Goal: Task Accomplishment & Management: Use online tool/utility

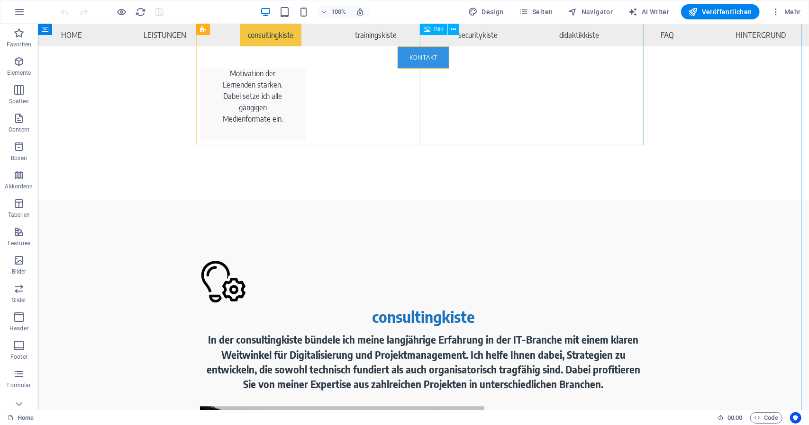
scroll to position [1686, 0]
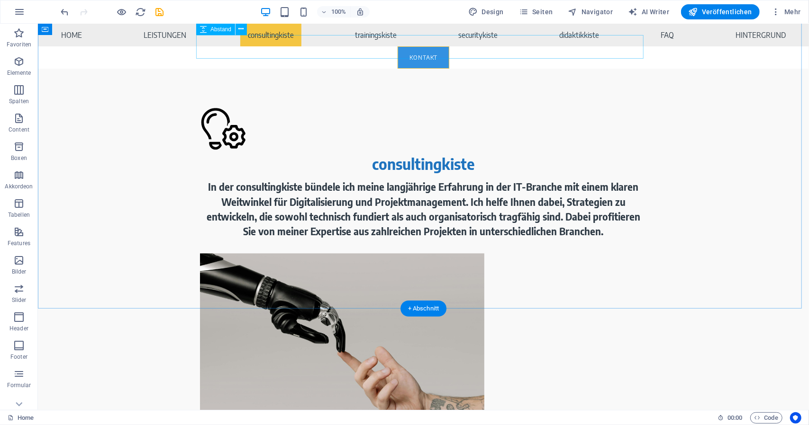
scroll to position [1842, 0]
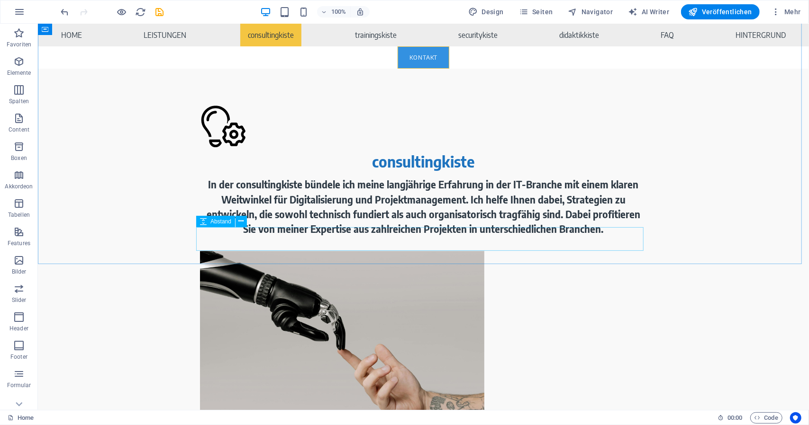
click at [217, 222] on span "Abstand" at bounding box center [220, 222] width 21 height 6
select select "px"
click at [223, 199] on span "Abstand" at bounding box center [220, 198] width 21 height 6
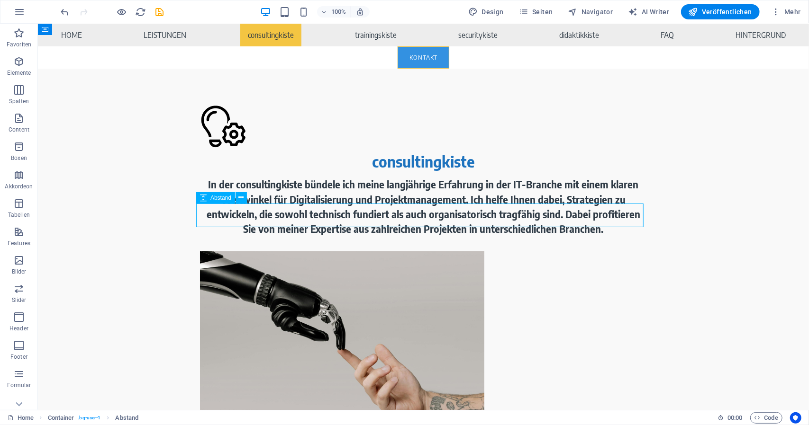
click at [223, 199] on span "Abstand" at bounding box center [220, 198] width 21 height 6
select select "px"
click at [217, 224] on span "Abstand" at bounding box center [220, 222] width 21 height 6
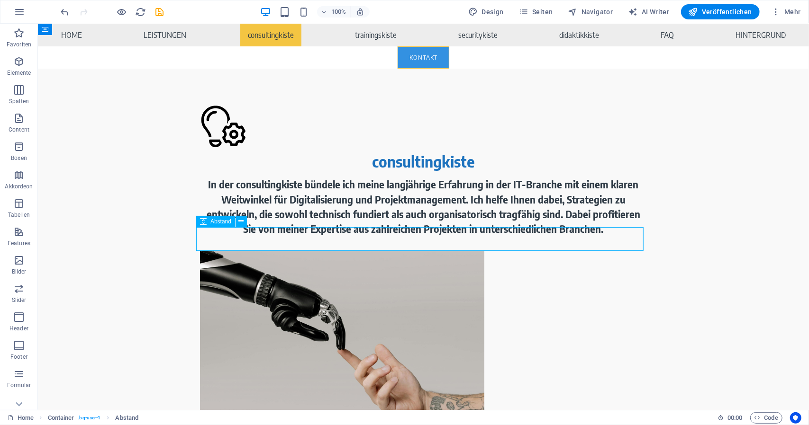
click at [217, 224] on span "Abstand" at bounding box center [220, 222] width 21 height 6
select select "px"
click at [244, 222] on button at bounding box center [240, 221] width 11 height 11
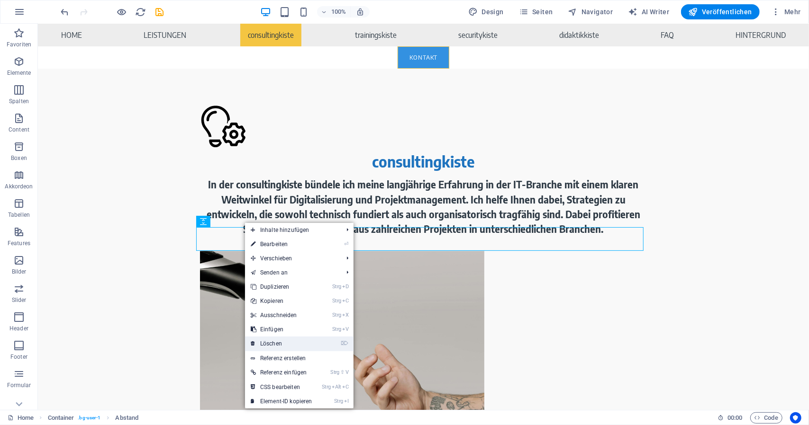
click at [274, 341] on link "⌦ Löschen" at bounding box center [281, 344] width 73 height 14
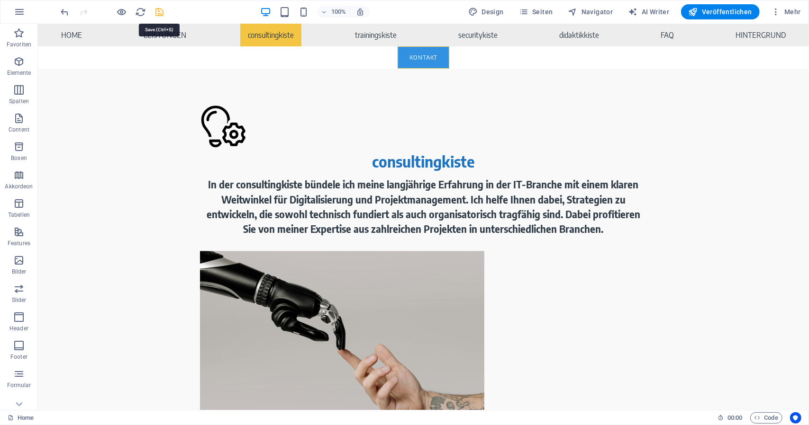
click at [158, 16] on icon "save" at bounding box center [159, 12] width 11 height 11
click at [702, 11] on span "Veröffentlichen" at bounding box center [719, 11] width 63 height 9
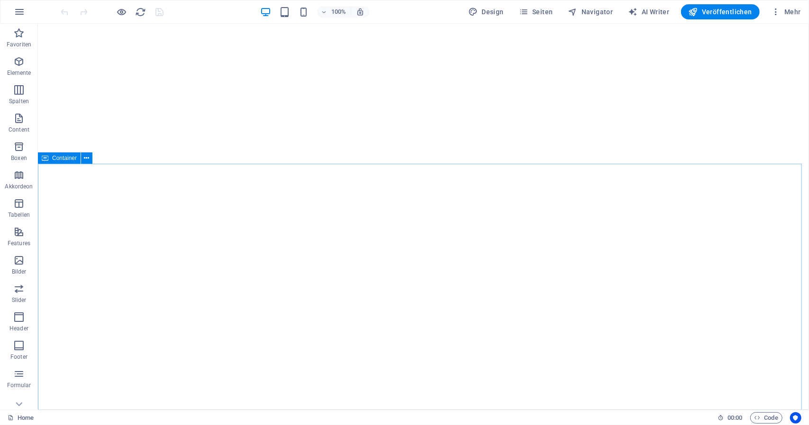
click at [54, 156] on span "Container" at bounding box center [64, 158] width 25 height 6
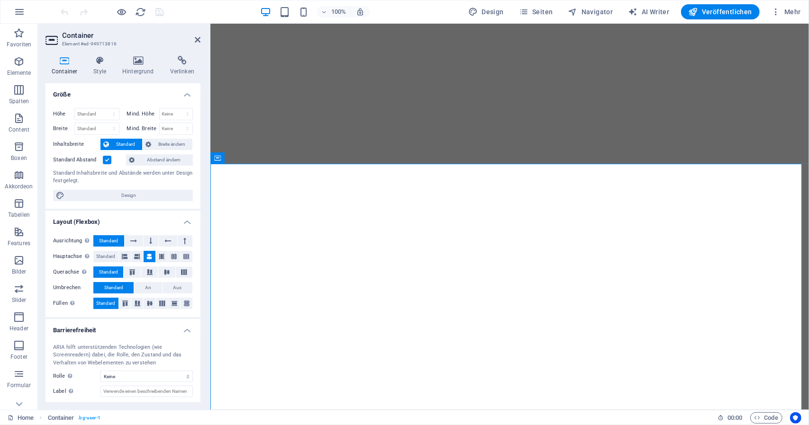
click at [105, 162] on label at bounding box center [107, 160] width 9 height 9
click at [0, 0] on input "Standard Abstand" at bounding box center [0, 0] width 0 height 0
click at [105, 162] on label at bounding box center [107, 160] width 9 height 9
click at [0, 0] on input "Standard Abstand" at bounding box center [0, 0] width 0 height 0
click at [110, 255] on span "Standard" at bounding box center [106, 256] width 19 height 11
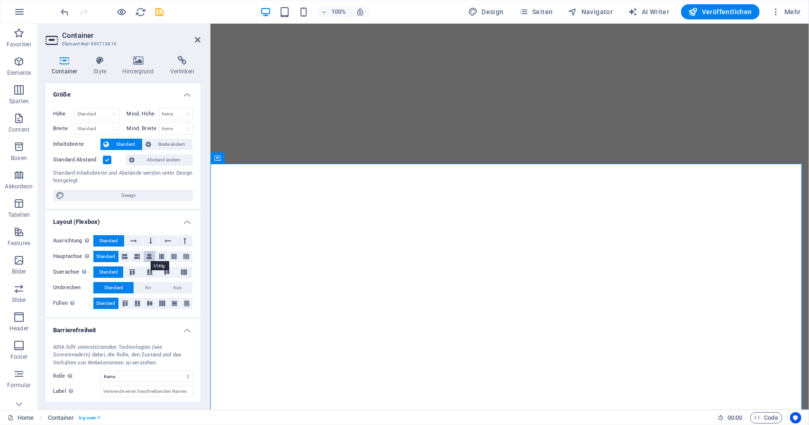
click at [148, 256] on icon at bounding box center [150, 256] width 6 height 11
click at [148, 244] on button at bounding box center [151, 240] width 15 height 11
click at [138, 240] on button at bounding box center [134, 240] width 18 height 11
click at [119, 235] on button "Standard" at bounding box center [108, 240] width 31 height 11
click at [157, 11] on icon "save" at bounding box center [159, 12] width 11 height 11
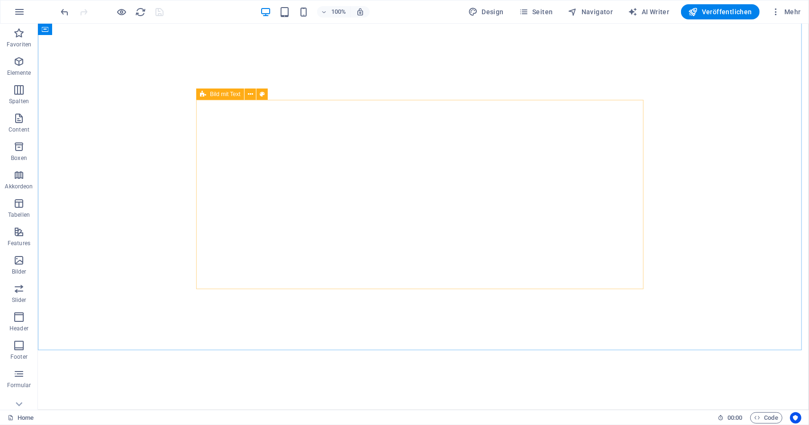
click at [210, 93] on span "Bild mit Text" at bounding box center [225, 94] width 30 height 6
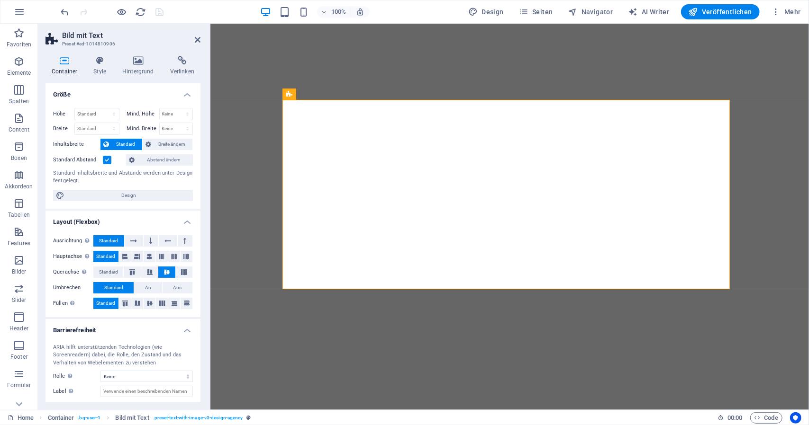
click at [109, 162] on label at bounding box center [107, 160] width 9 height 9
click at [0, 0] on input "Standard Abstand" at bounding box center [0, 0] width 0 height 0
click at [109, 162] on label at bounding box center [107, 160] width 9 height 9
click at [0, 0] on input "Standard Abstand" at bounding box center [0, 0] width 0 height 0
click at [109, 162] on label at bounding box center [107, 160] width 9 height 9
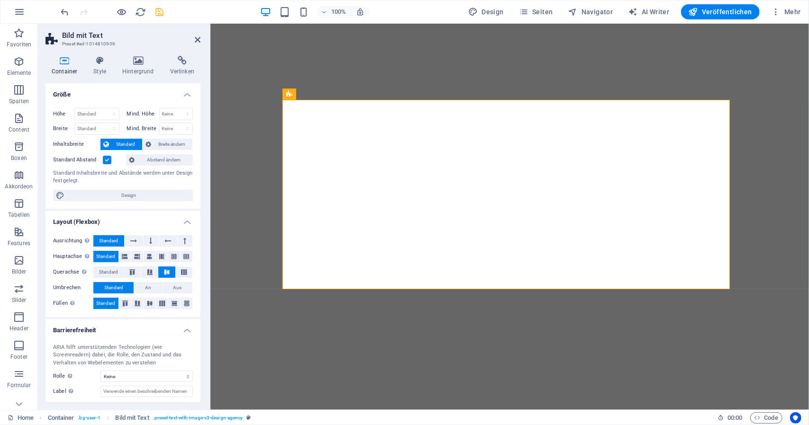
click at [0, 0] on input "Standard Abstand" at bounding box center [0, 0] width 0 height 0
click at [109, 162] on label at bounding box center [107, 160] width 9 height 9
click at [0, 0] on input "Standard Abstand" at bounding box center [0, 0] width 0 height 0
click at [332, 94] on icon at bounding box center [332, 95] width 5 height 10
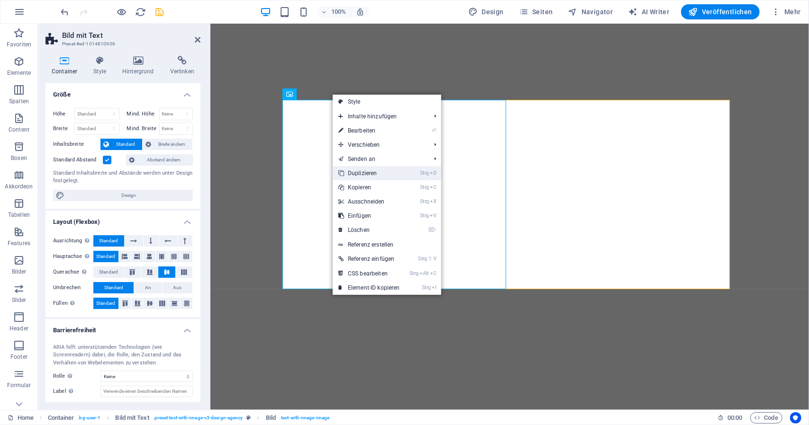
click at [363, 172] on link "Strg D Duplizieren" at bounding box center [369, 173] width 73 height 14
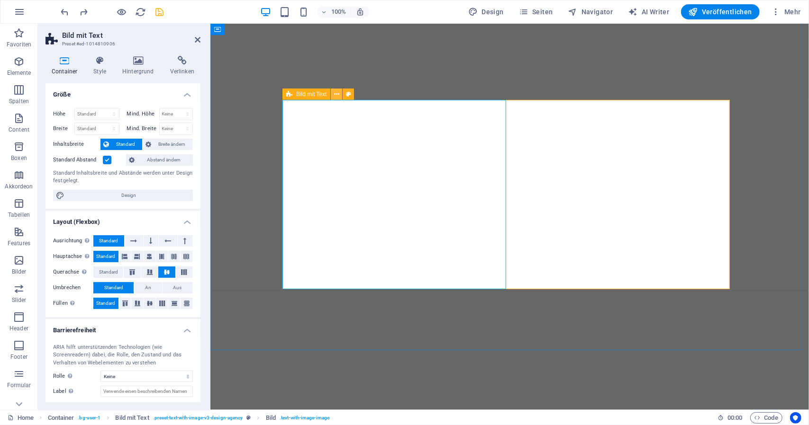
click at [334, 96] on icon at bounding box center [336, 95] width 5 height 10
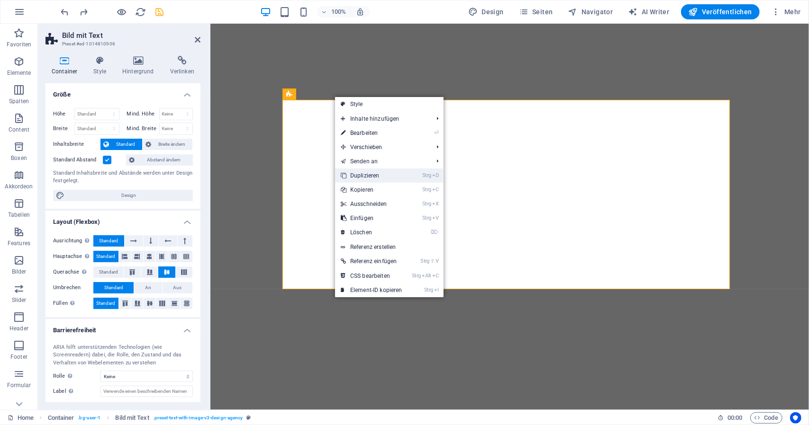
click at [363, 176] on link "Strg D Duplizieren" at bounding box center [371, 176] width 73 height 14
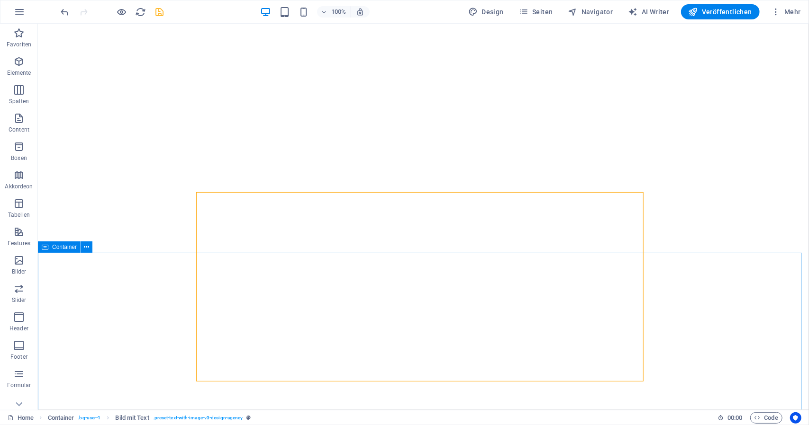
click at [57, 249] on span "Container" at bounding box center [64, 247] width 25 height 6
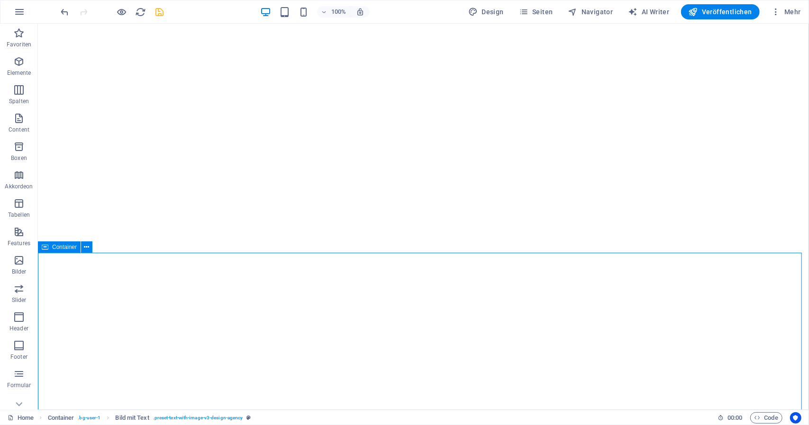
click at [57, 249] on span "Container" at bounding box center [64, 247] width 25 height 6
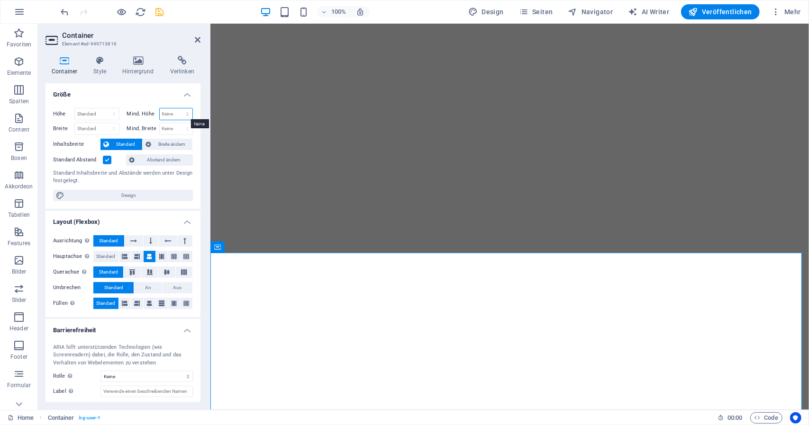
click at [178, 113] on select "Keine px rem % vh vw" at bounding box center [176, 114] width 33 height 11
click at [196, 39] on icon at bounding box center [198, 40] width 6 height 8
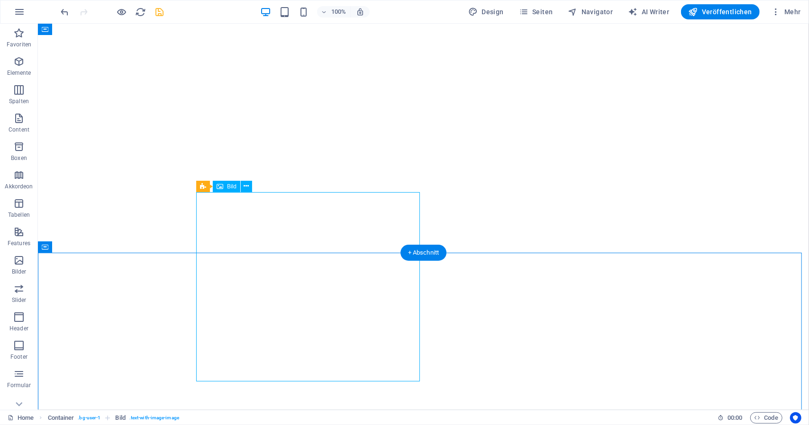
select select "px"
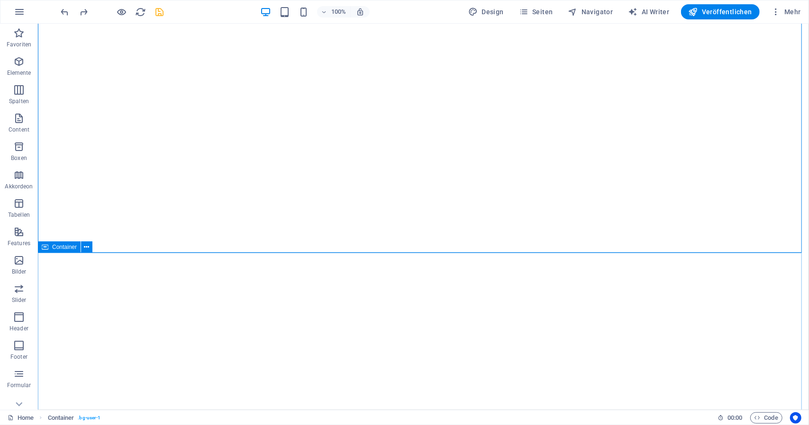
click at [76, 250] on span "Container" at bounding box center [64, 247] width 25 height 6
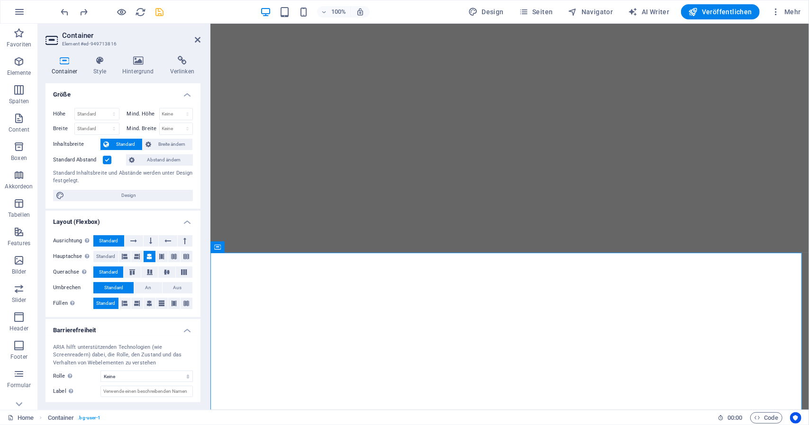
click at [105, 160] on label at bounding box center [107, 160] width 9 height 9
click at [0, 0] on input "Standard Abstand" at bounding box center [0, 0] width 0 height 0
click at [105, 160] on label at bounding box center [107, 160] width 9 height 9
click at [0, 0] on input "Standard Abstand" at bounding box center [0, 0] width 0 height 0
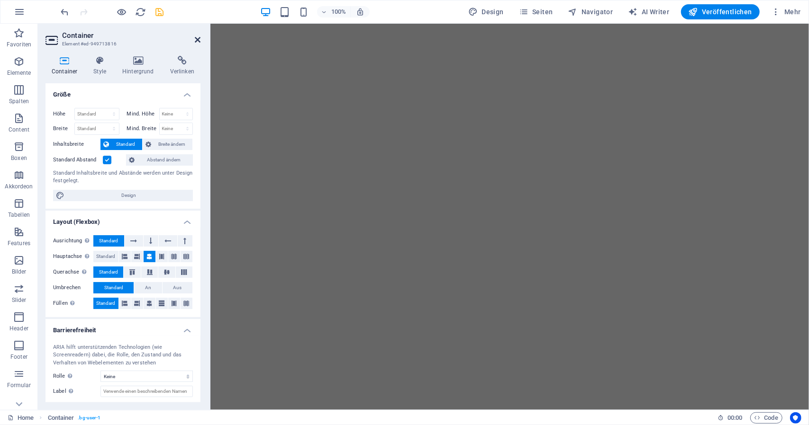
click at [200, 40] on icon at bounding box center [198, 40] width 6 height 8
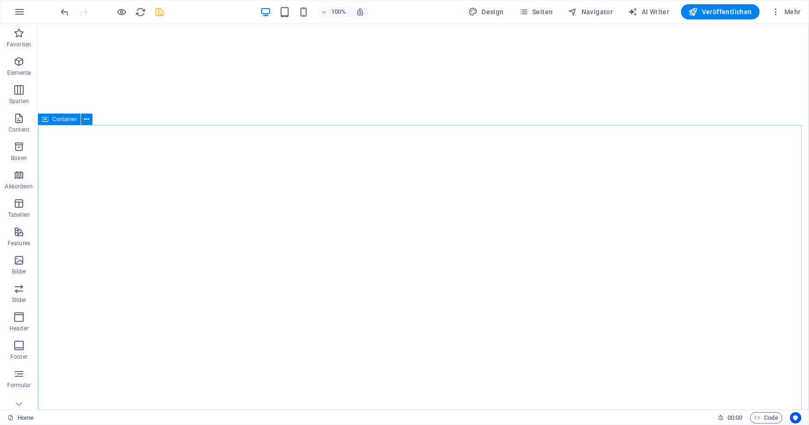
click at [68, 120] on span "Container" at bounding box center [64, 120] width 25 height 6
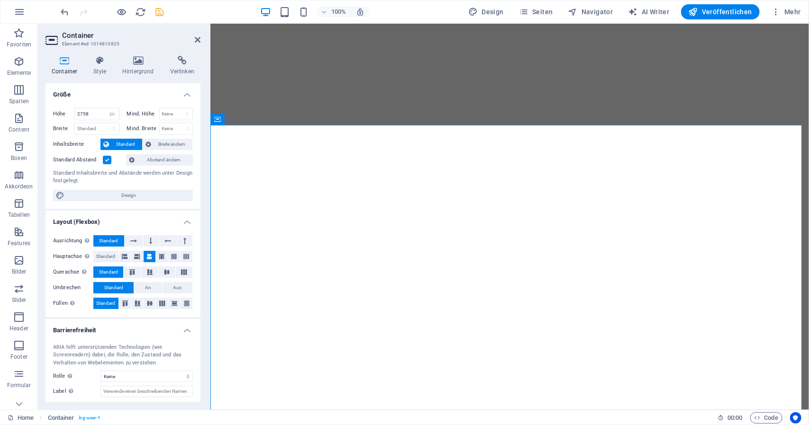
click at [107, 160] on label at bounding box center [107, 160] width 9 height 9
click at [0, 0] on input "Standard Abstand" at bounding box center [0, 0] width 0 height 0
click at [107, 160] on label at bounding box center [107, 160] width 9 height 9
click at [0, 0] on input "Standard Abstand" at bounding box center [0, 0] width 0 height 0
click at [112, 117] on select "Standard px rem % vh vw" at bounding box center [112, 114] width 13 height 11
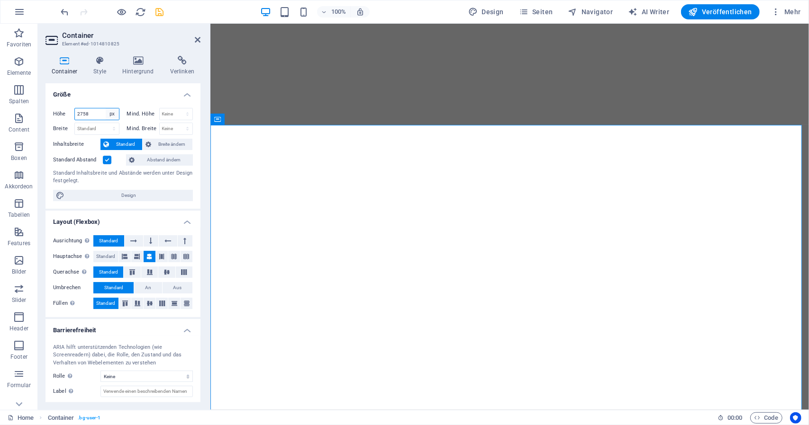
select select "default"
click at [106, 109] on select "Standard px rem % vh vw" at bounding box center [112, 114] width 13 height 11
select select "DISABLED_OPTION_VALUE"
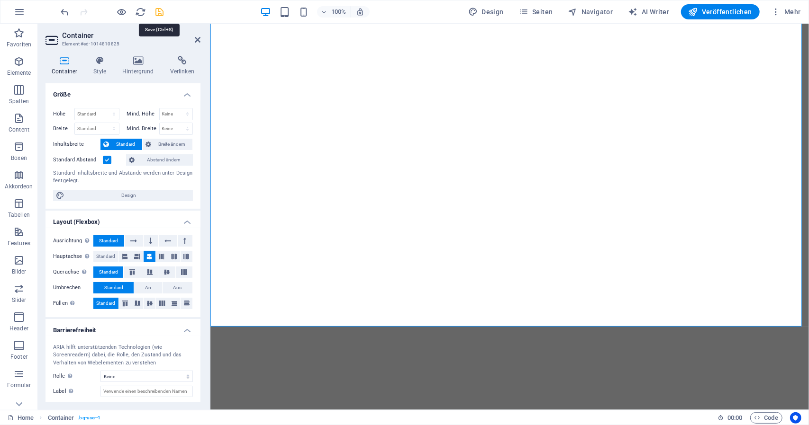
click at [163, 14] on icon "save" at bounding box center [159, 12] width 11 height 11
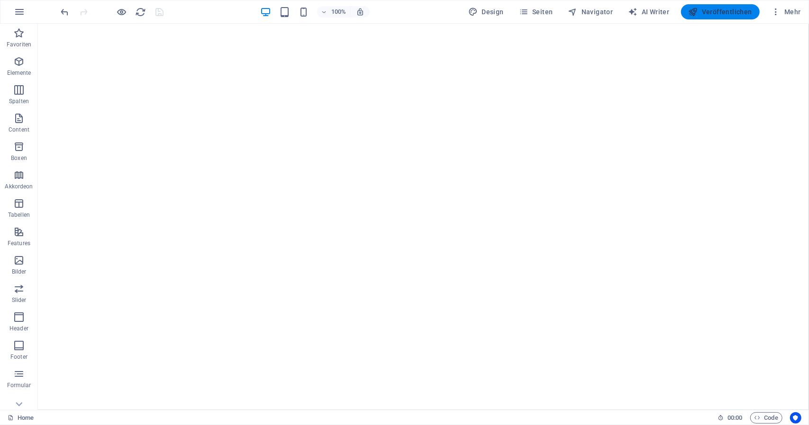
click at [732, 10] on span "Veröffentlichen" at bounding box center [719, 11] width 63 height 9
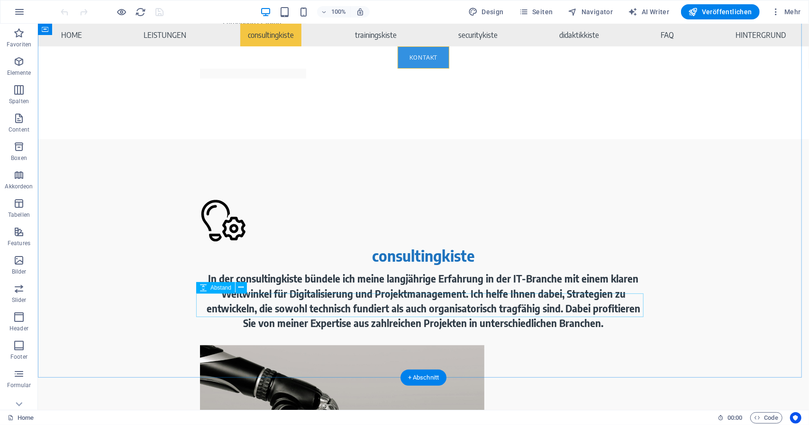
scroll to position [1755, 0]
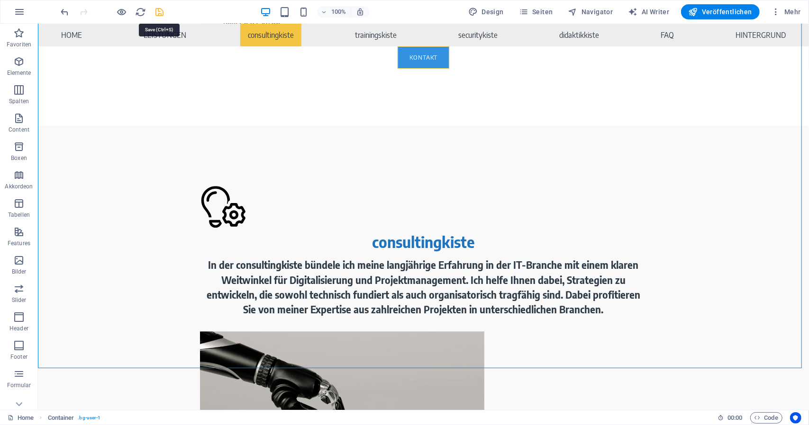
click at [161, 11] on icon "save" at bounding box center [159, 12] width 11 height 11
click at [218, 89] on span "Bild mit Text" at bounding box center [225, 89] width 30 height 6
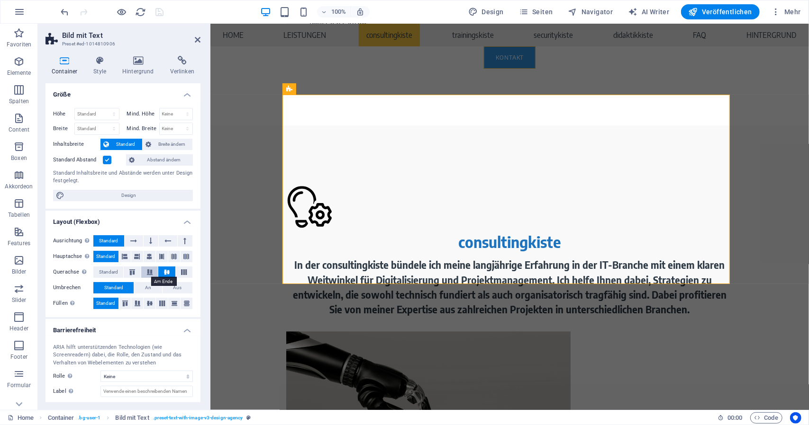
click at [154, 271] on icon at bounding box center [149, 273] width 11 height 6
click at [165, 271] on icon at bounding box center [166, 273] width 11 height 6
click at [135, 273] on icon at bounding box center [132, 273] width 11 height 6
click at [147, 272] on icon at bounding box center [149, 273] width 11 height 6
click at [161, 272] on icon at bounding box center [166, 273] width 11 height 6
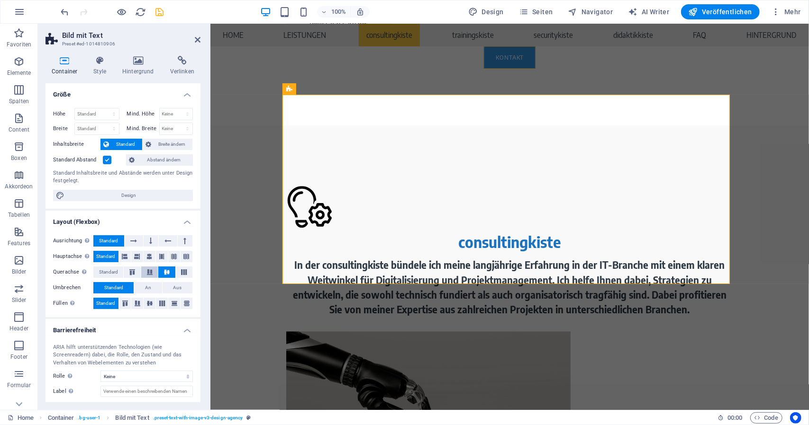
scroll to position [47, 0]
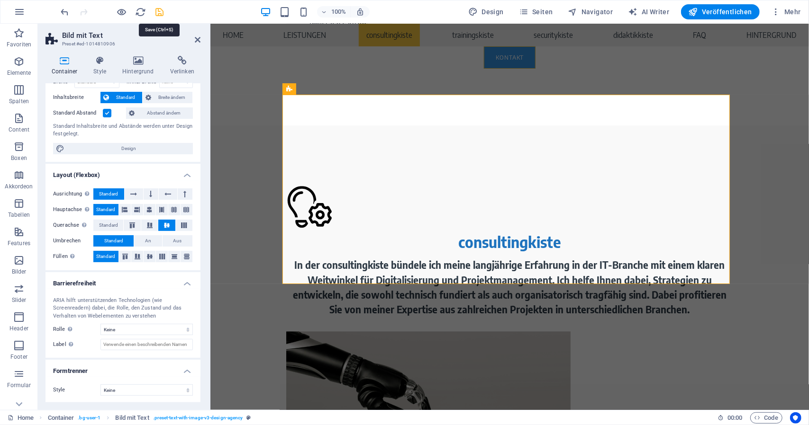
click at [159, 11] on icon "save" at bounding box center [159, 12] width 11 height 11
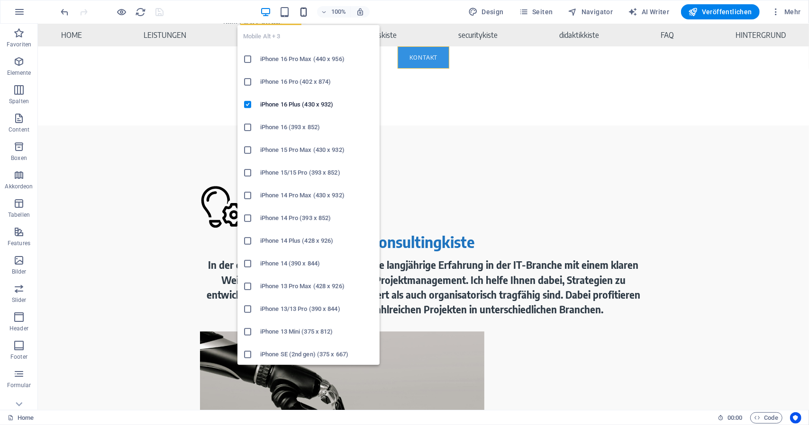
click at [307, 7] on icon "button" at bounding box center [303, 12] width 11 height 11
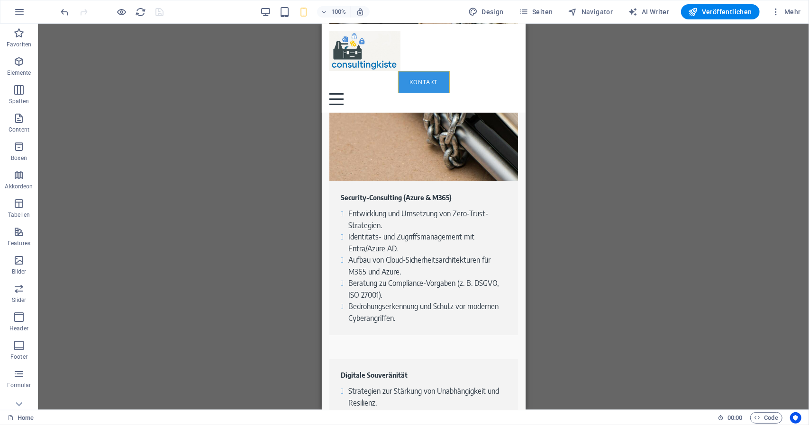
scroll to position [2451, 0]
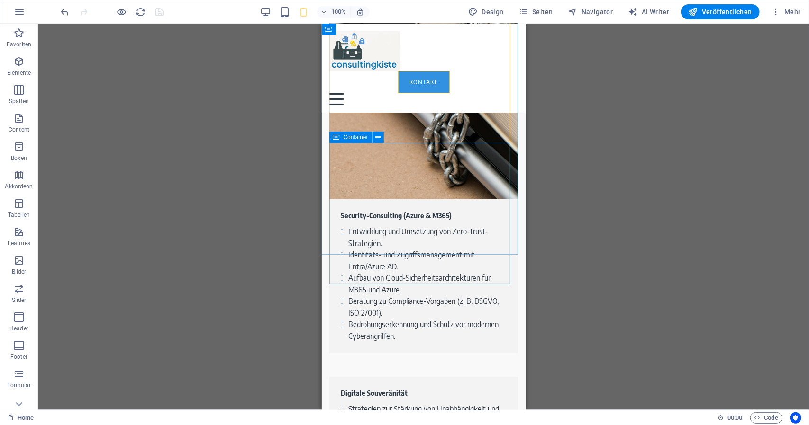
click at [344, 142] on div "Container" at bounding box center [350, 137] width 43 height 11
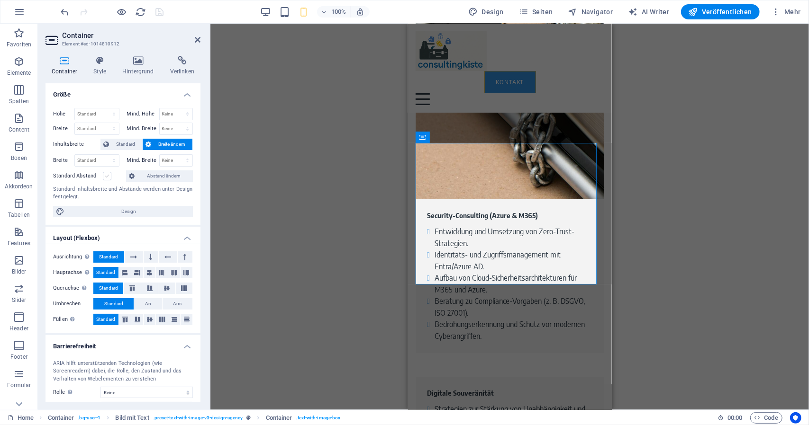
click at [109, 173] on label at bounding box center [107, 176] width 9 height 9
click at [0, 0] on input "Standard Abstand" at bounding box center [0, 0] width 0 height 0
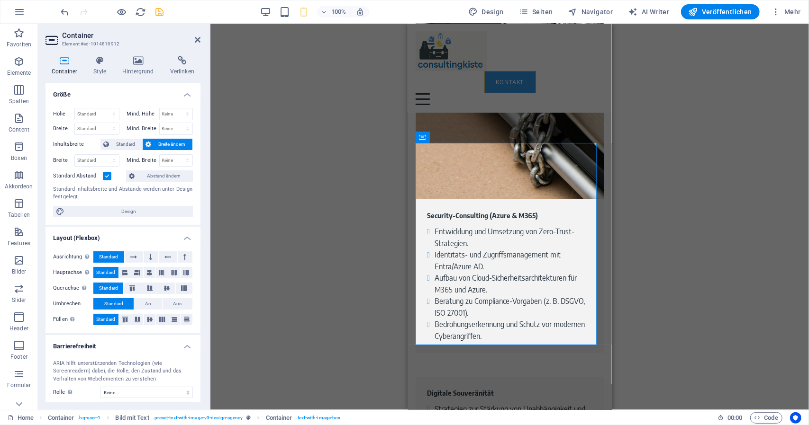
click at [109, 173] on label at bounding box center [107, 176] width 9 height 9
click at [0, 0] on input "Standard Abstand" at bounding box center [0, 0] width 0 height 0
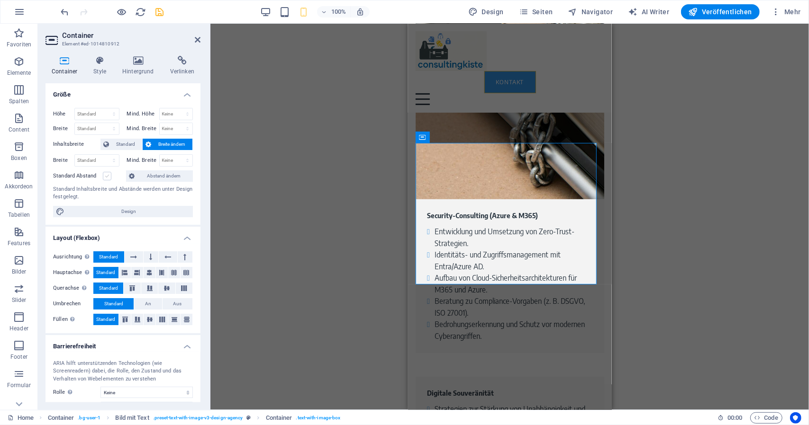
click at [109, 173] on label at bounding box center [107, 176] width 9 height 9
click at [0, 0] on input "Standard Abstand" at bounding box center [0, 0] width 0 height 0
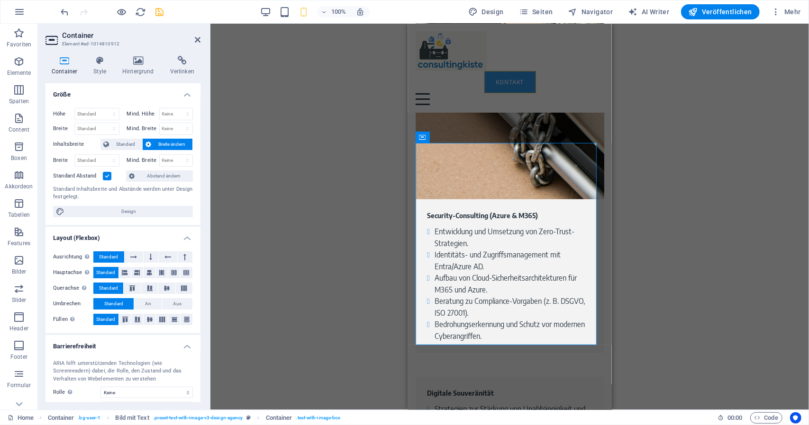
click at [109, 173] on label at bounding box center [107, 176] width 9 height 9
click at [0, 0] on input "Standard Abstand" at bounding box center [0, 0] width 0 height 0
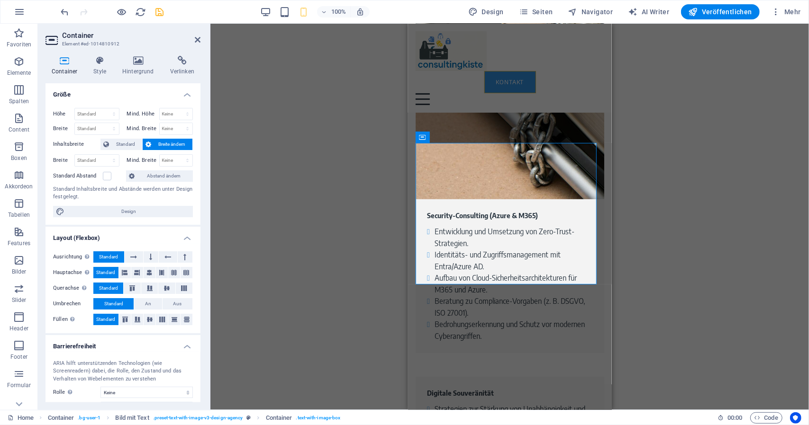
click at [320, 163] on div "Ziehe hier rein, um den vorhandenen Inhalt zu ersetzen. Drücke "Strg", wenn du …" at bounding box center [509, 217] width 598 height 387
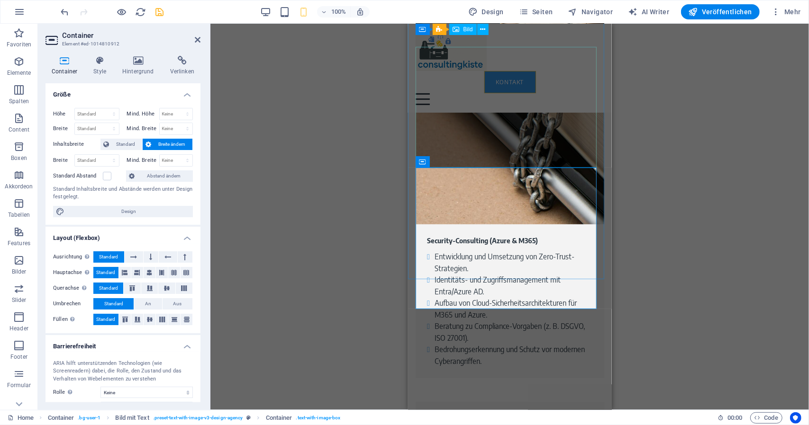
scroll to position [2425, 0]
click at [350, 113] on div "Ziehe hier rein, um den vorhandenen Inhalt zu ersetzen. Drücke "Strg", wenn du …" at bounding box center [509, 217] width 598 height 387
click at [197, 42] on icon at bounding box center [198, 40] width 6 height 8
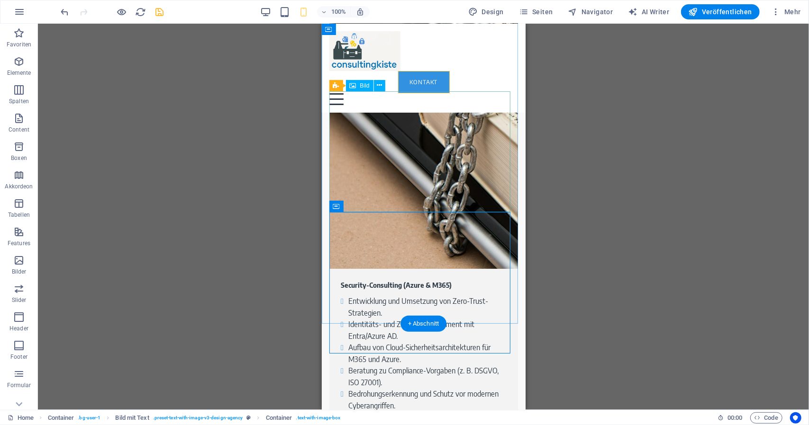
scroll to position [2379, 0]
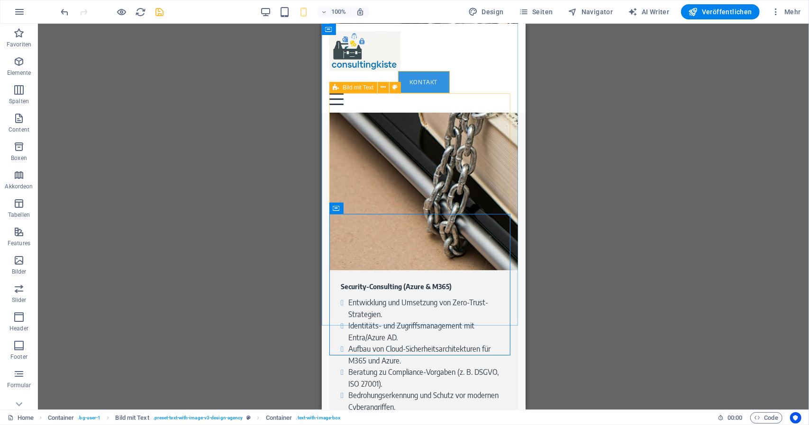
click at [344, 88] on span "Bild mit Text" at bounding box center [358, 88] width 30 height 6
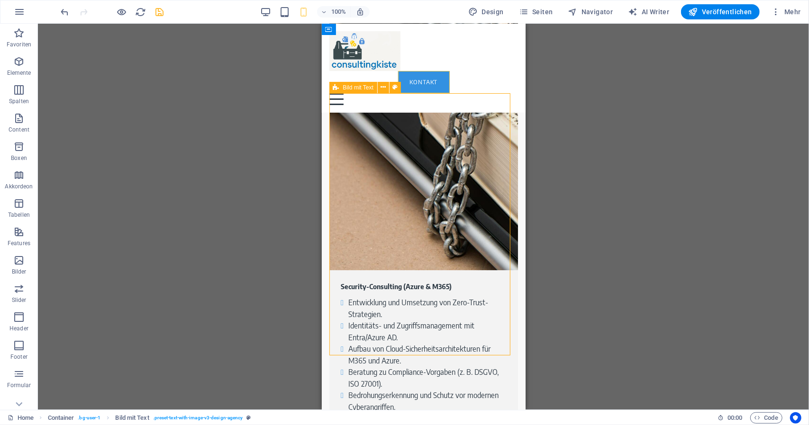
click at [344, 88] on span "Bild mit Text" at bounding box center [358, 88] width 30 height 6
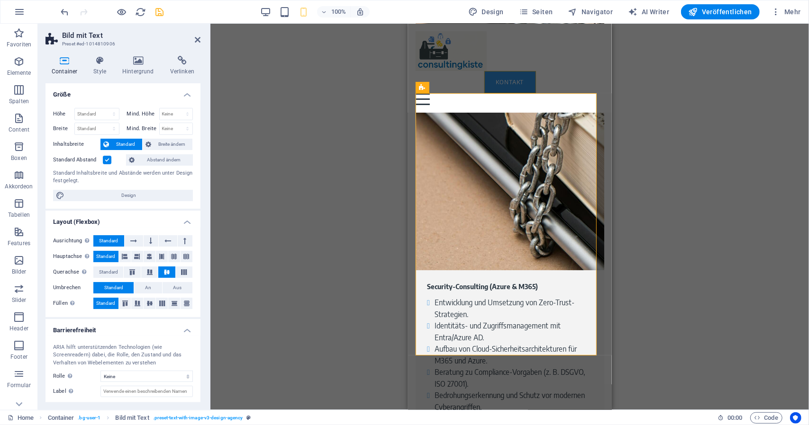
click at [109, 161] on label at bounding box center [107, 160] width 9 height 9
click at [0, 0] on input "Standard Abstand" at bounding box center [0, 0] width 0 height 0
click at [109, 161] on label at bounding box center [107, 160] width 9 height 9
click at [0, 0] on input "Standard Abstand" at bounding box center [0, 0] width 0 height 0
click at [445, 89] on div "Bild" at bounding box center [445, 87] width 27 height 11
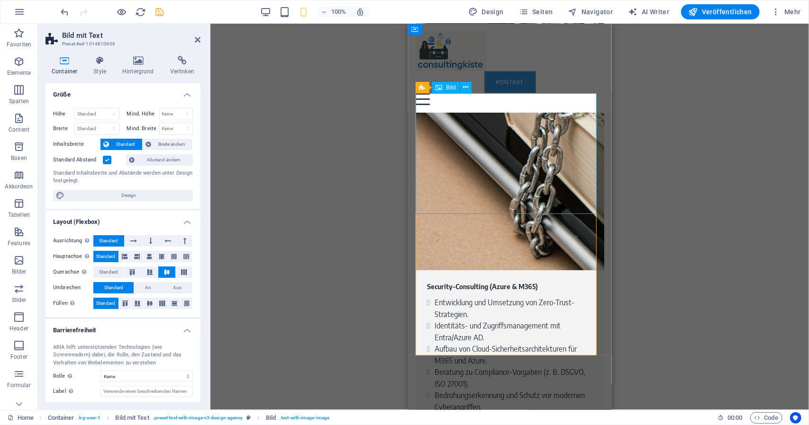
click at [445, 89] on div "Bild" at bounding box center [445, 87] width 27 height 11
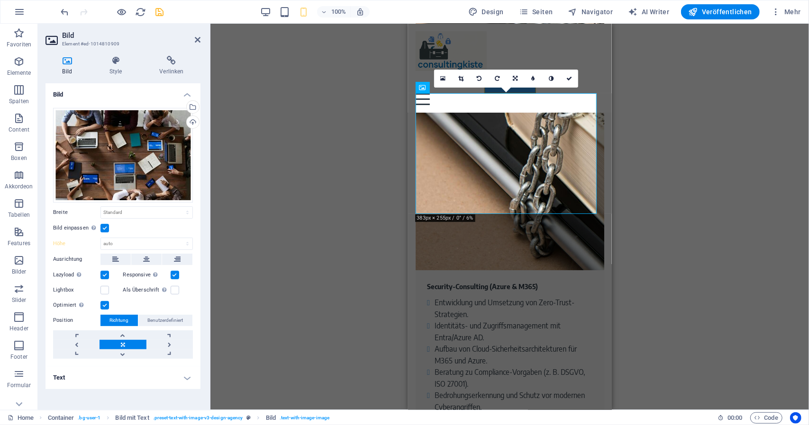
click at [101, 228] on label at bounding box center [104, 228] width 9 height 9
click at [0, 0] on input "Bild einpassen Bild automatisch anhand einer fixen Breite und Höhe einpassen" at bounding box center [0, 0] width 0 height 0
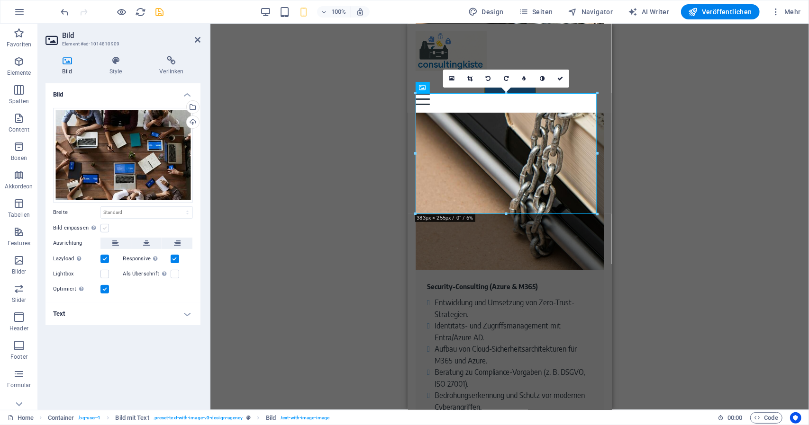
click at [101, 228] on label at bounding box center [104, 228] width 9 height 9
click at [0, 0] on input "Bild einpassen Bild automatisch anhand einer fixen Breite und Höhe einpassen" at bounding box center [0, 0] width 0 height 0
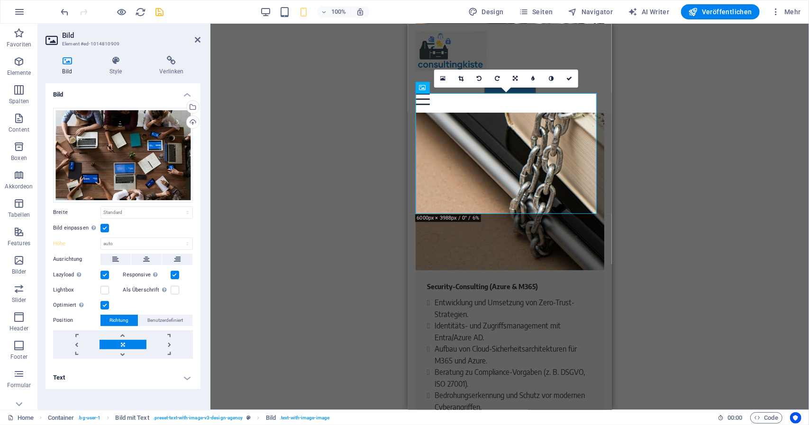
click at [311, 145] on div "Ziehe hier rein, um den vorhandenen Inhalt zu ersetzen. Drücke "Strg", wenn du …" at bounding box center [509, 217] width 598 height 387
click at [564, 79] on link at bounding box center [569, 79] width 18 height 18
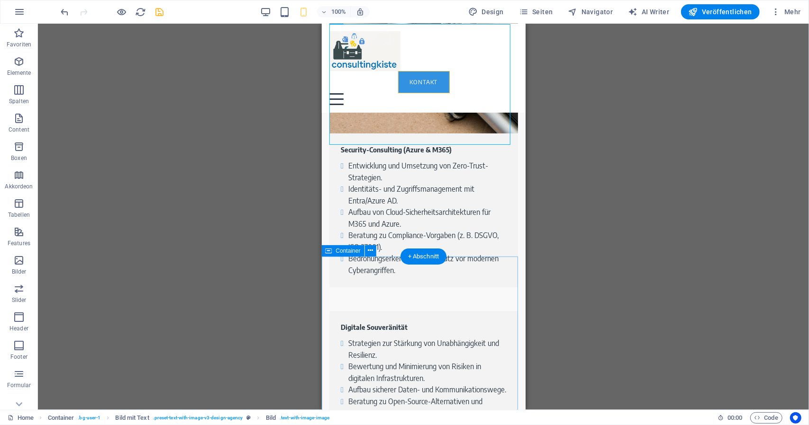
scroll to position [2519, 0]
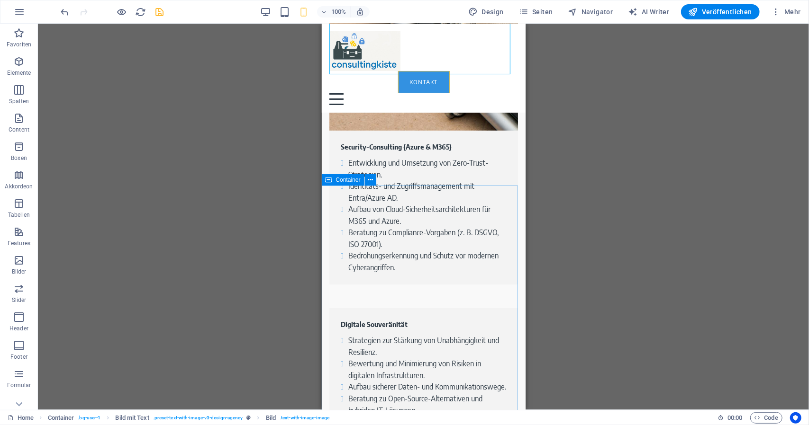
click at [353, 180] on span "Container" at bounding box center [348, 180] width 25 height 6
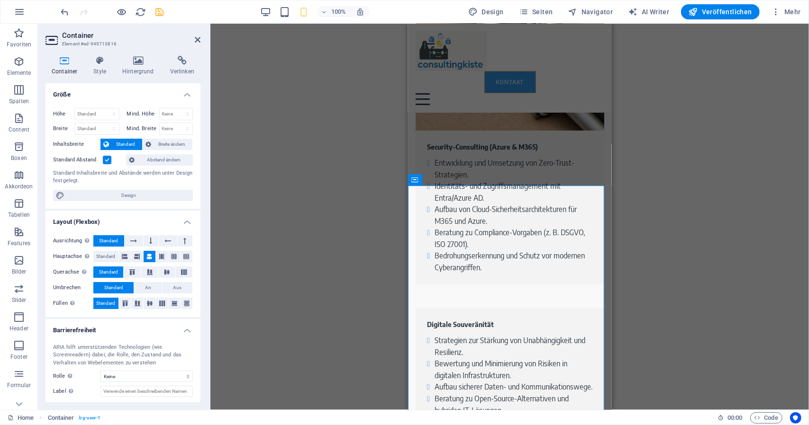
click at [107, 160] on label at bounding box center [107, 160] width 9 height 9
click at [0, 0] on input "Standard Abstand" at bounding box center [0, 0] width 0 height 0
click at [107, 160] on label at bounding box center [107, 160] width 9 height 9
click at [0, 0] on input "Standard Abstand" at bounding box center [0, 0] width 0 height 0
click at [188, 116] on select "Keine px rem % vh vw" at bounding box center [176, 114] width 33 height 11
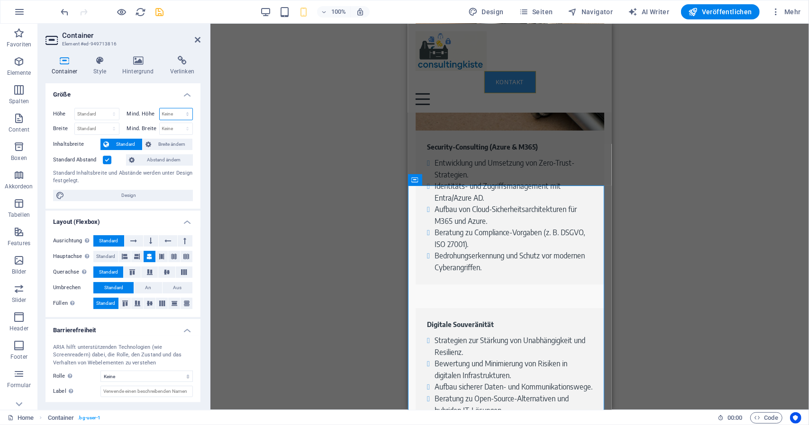
select select "rem"
click at [177, 109] on select "Keine px rem % vh vw" at bounding box center [176, 114] width 33 height 11
type input "0"
drag, startPoint x: 177, startPoint y: 115, endPoint x: 185, endPoint y: 124, distance: 11.8
click at [185, 124] on div "Höhe Standard px rem % vh vw Mind. Höhe 0 Keine px rem % vh vw Breite Standard …" at bounding box center [123, 121] width 140 height 27
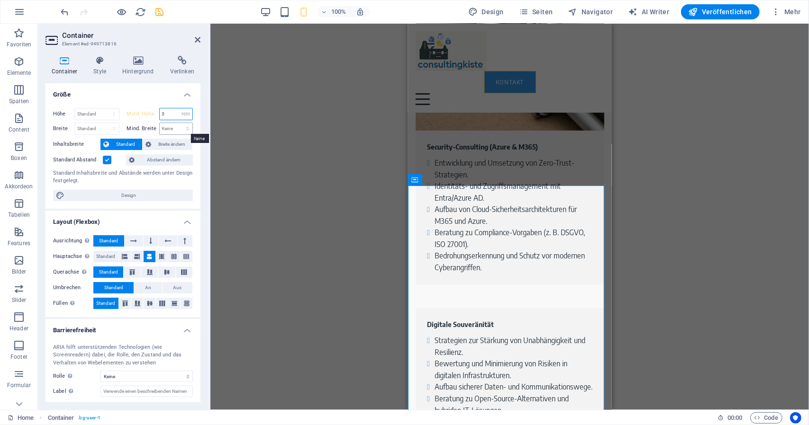
select select "ao18k70hqlk"
click at [179, 109] on select "Keine px rem % vh vw" at bounding box center [185, 114] width 13 height 11
type input "0"
select select "rem"
click at [248, 172] on div "Ziehe hier rein, um den vorhandenen Inhalt zu ersetzen. Drücke "Strg", wenn du …" at bounding box center [509, 217] width 598 height 387
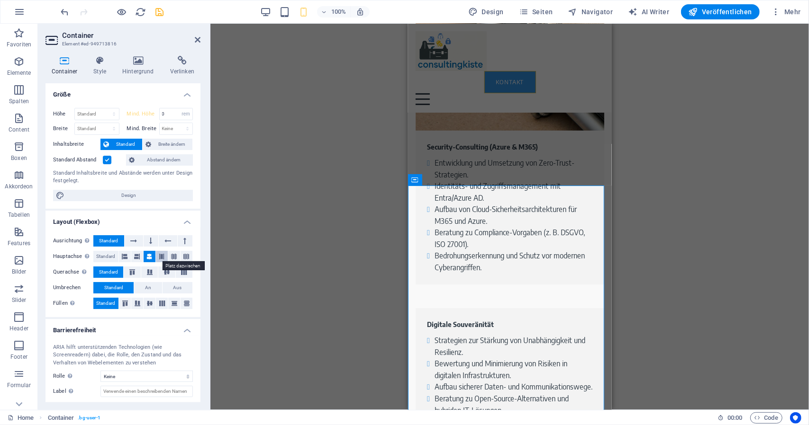
click at [166, 253] on button at bounding box center [162, 256] width 12 height 11
click at [136, 257] on icon at bounding box center [138, 256] width 6 height 11
click at [147, 258] on icon at bounding box center [150, 256] width 6 height 11
click at [245, 282] on div "Ziehe hier rein, um den vorhandenen Inhalt zu ersetzen. Drücke "Strg", wenn du …" at bounding box center [509, 217] width 598 height 387
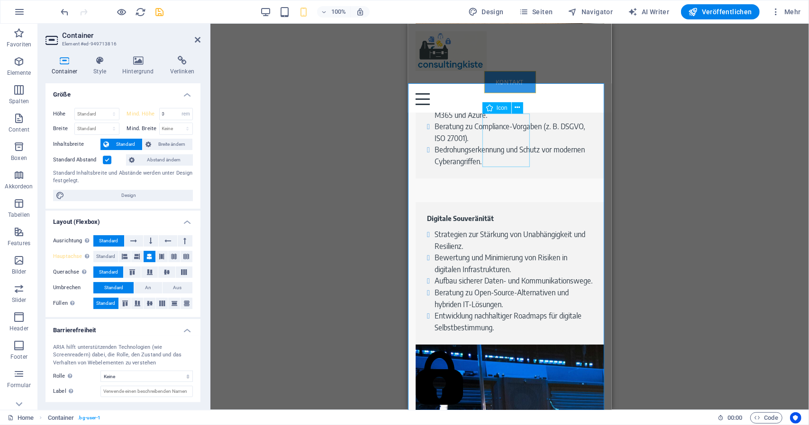
scroll to position [2622, 0]
